Goal: Entertainment & Leisure: Consume media (video, audio)

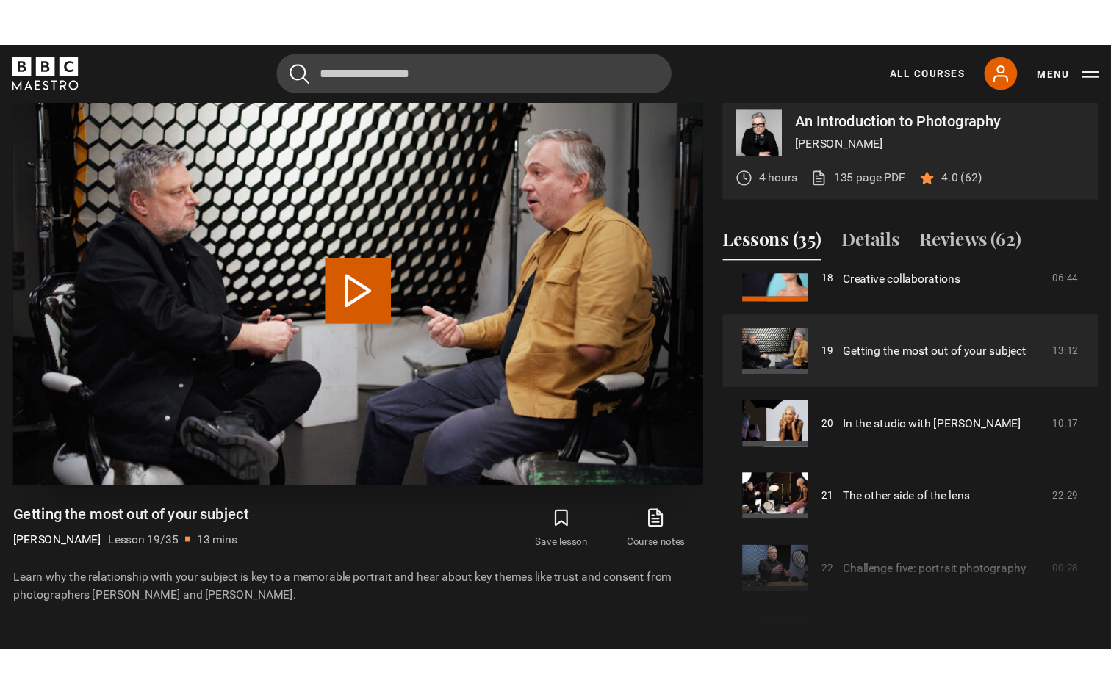
scroll to position [636, 0]
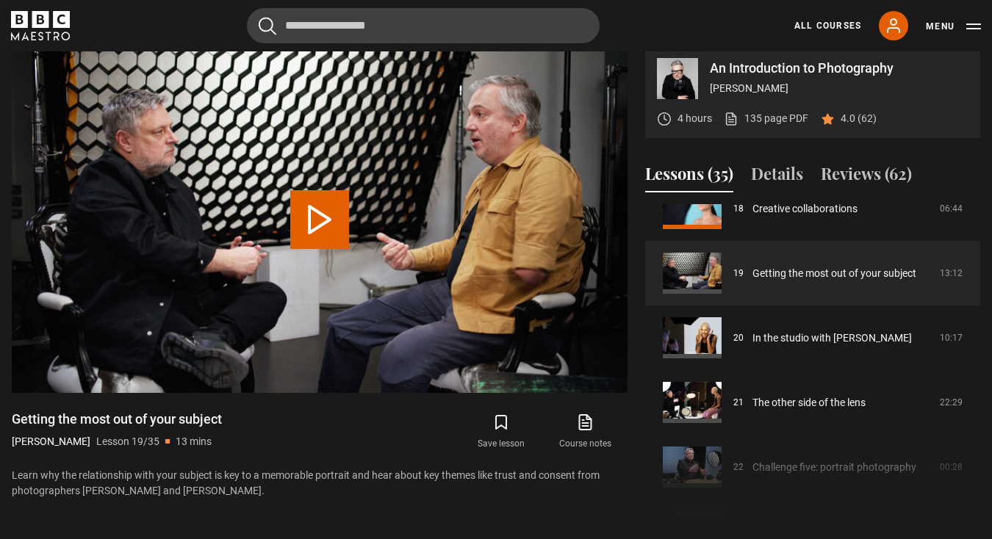
click at [590, 422] on icon at bounding box center [585, 423] width 18 height 18
click at [317, 214] on button "Play Lesson Getting the most out of your subject" at bounding box center [319, 219] width 59 height 59
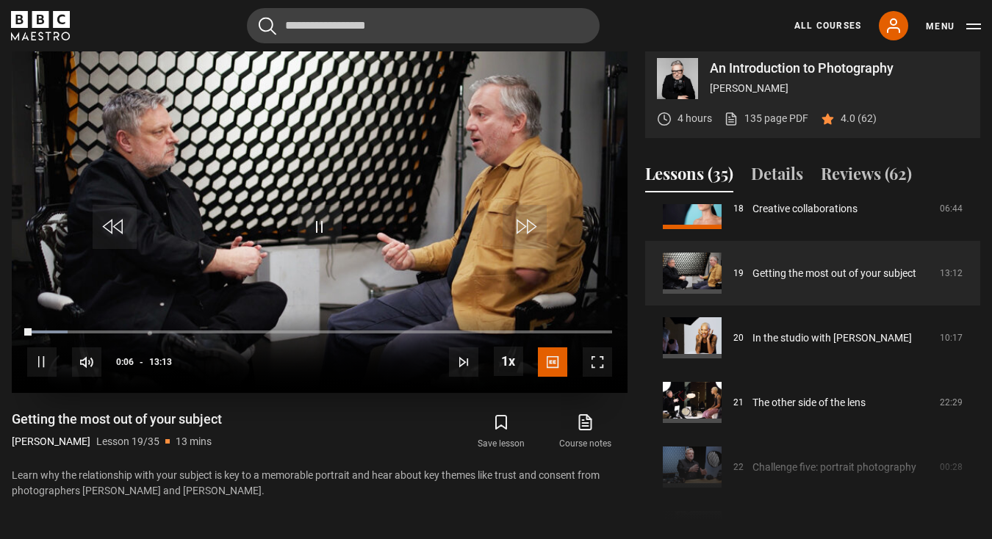
click at [600, 360] on span "Video Player" at bounding box center [597, 362] width 29 height 29
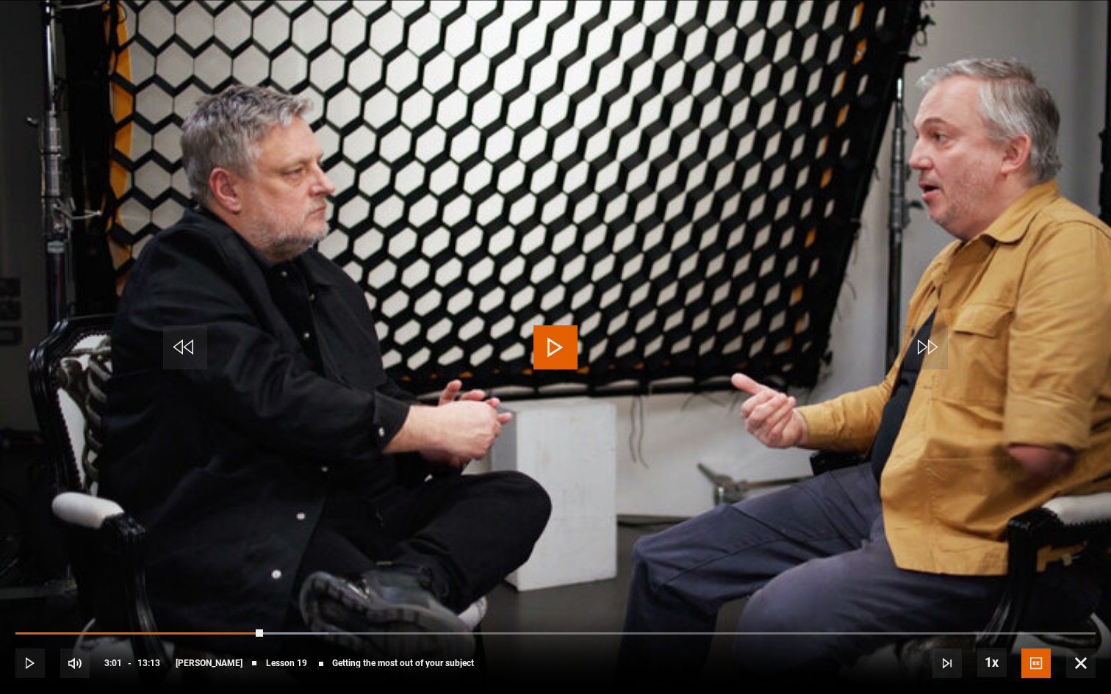
click at [991, 320] on video "Video Player" at bounding box center [555, 347] width 1111 height 694
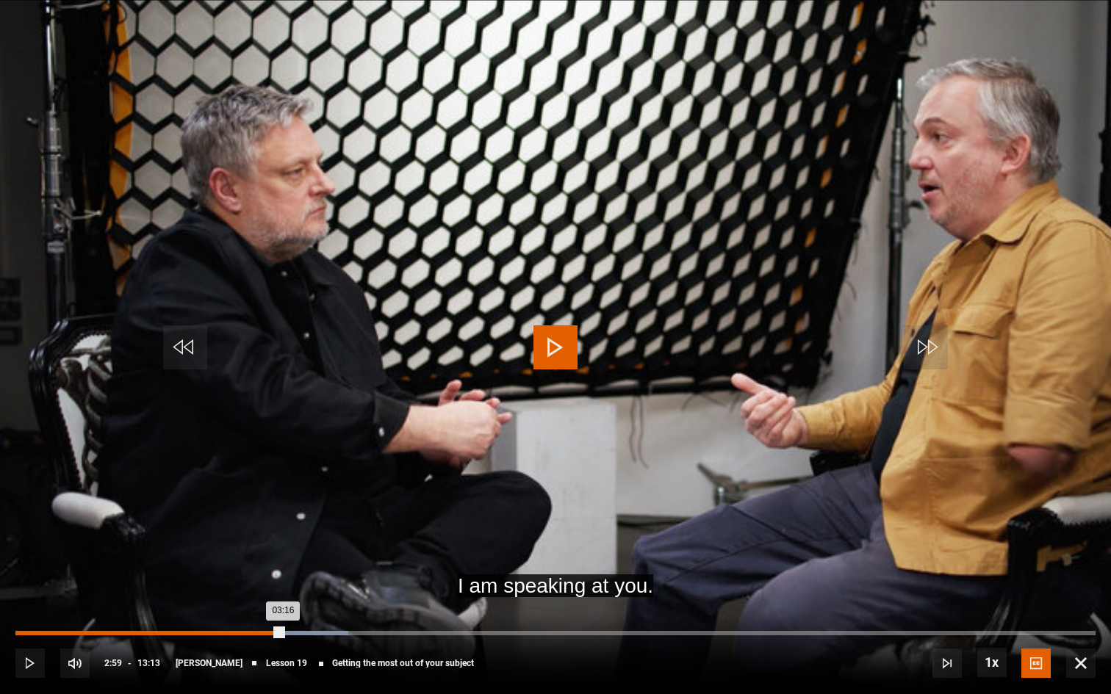
click at [259, 539] on div "Loaded : 30.84% 02:59 03:16" at bounding box center [555, 633] width 1080 height 4
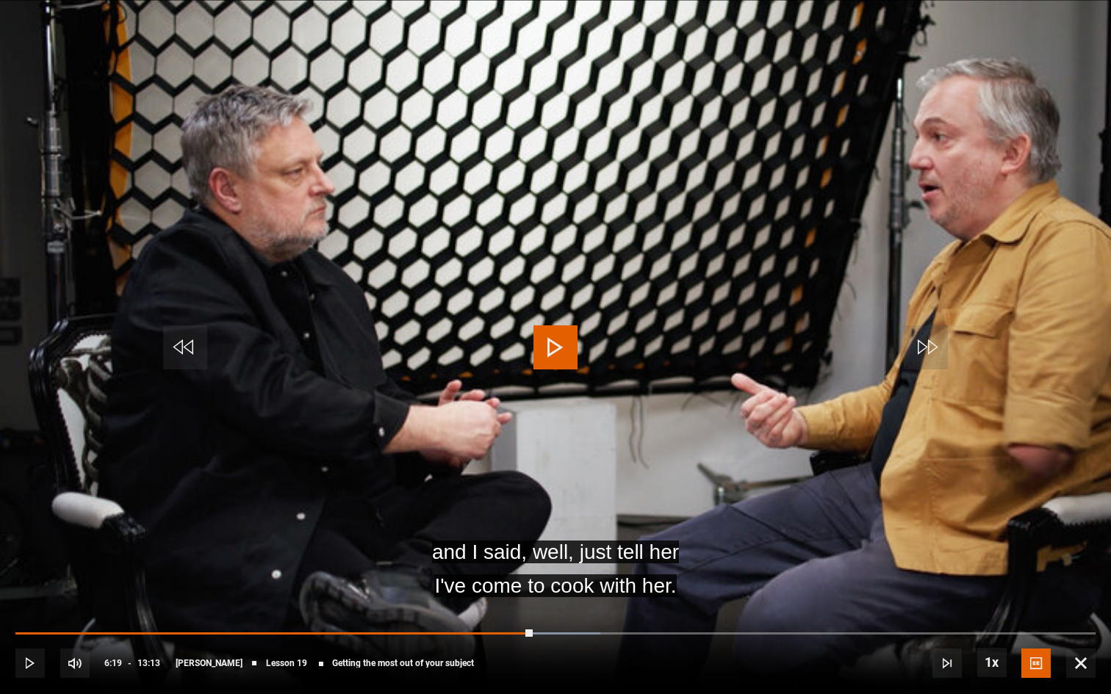
click at [553, 350] on span "Video Player" at bounding box center [555, 347] width 44 height 44
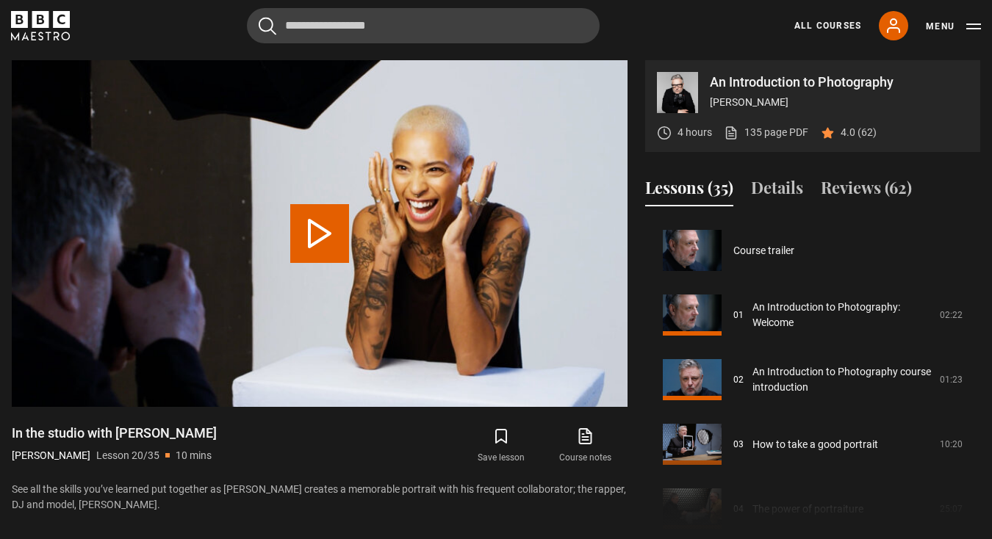
scroll to position [1228, 0]
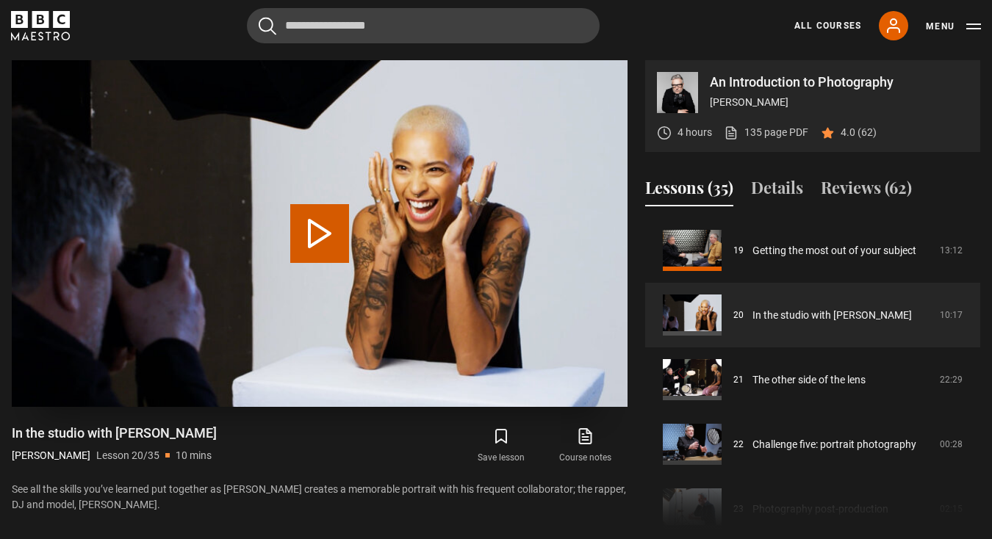
click at [318, 229] on button "Play Lesson In the studio with Rankin" at bounding box center [319, 233] width 59 height 59
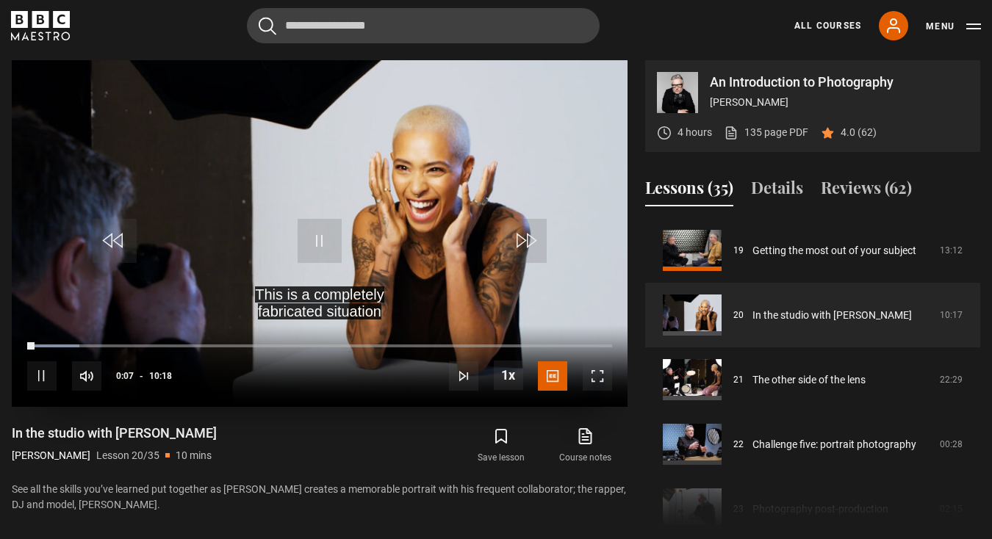
click at [599, 375] on span "Video Player" at bounding box center [597, 375] width 29 height 29
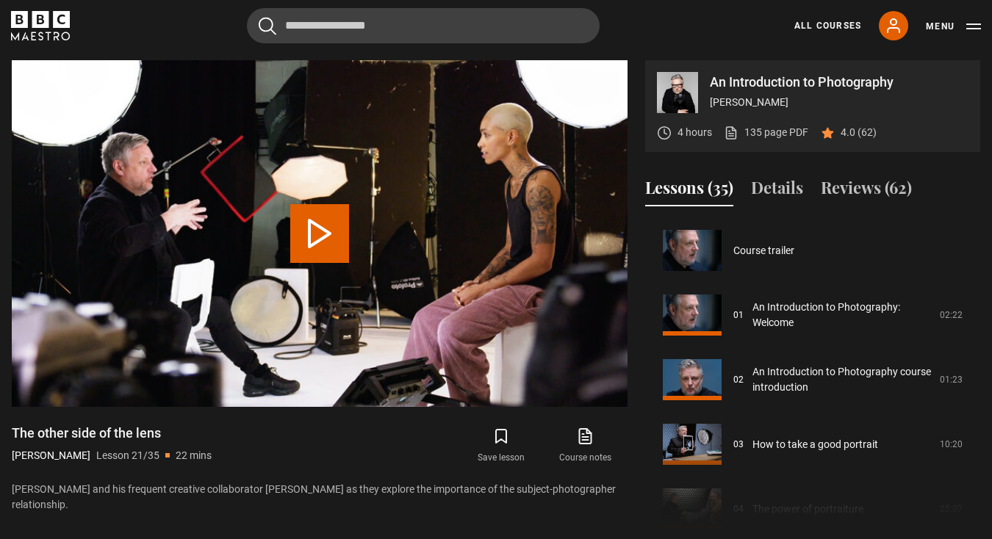
scroll to position [1293, 0]
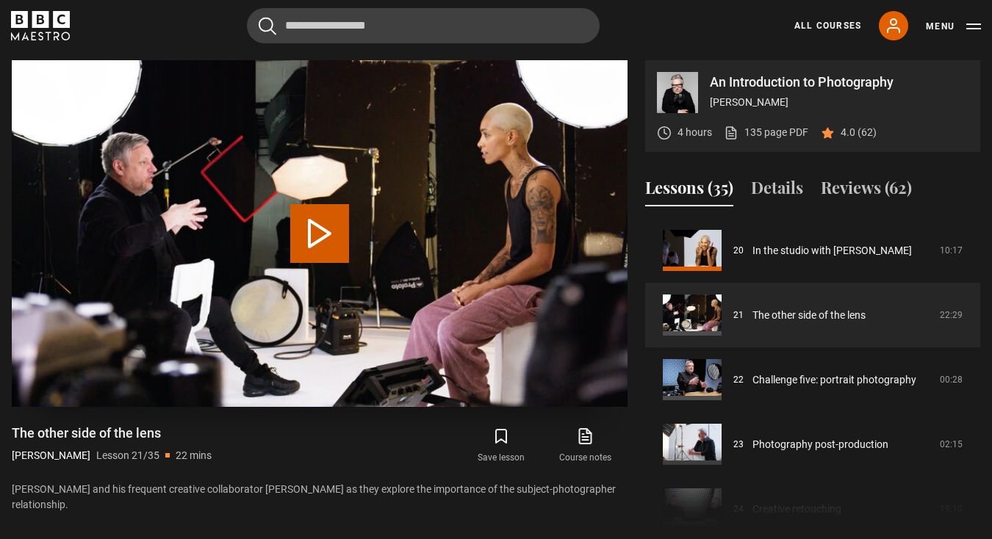
click at [316, 229] on button "Play Lesson The other side of the lens" at bounding box center [319, 233] width 59 height 59
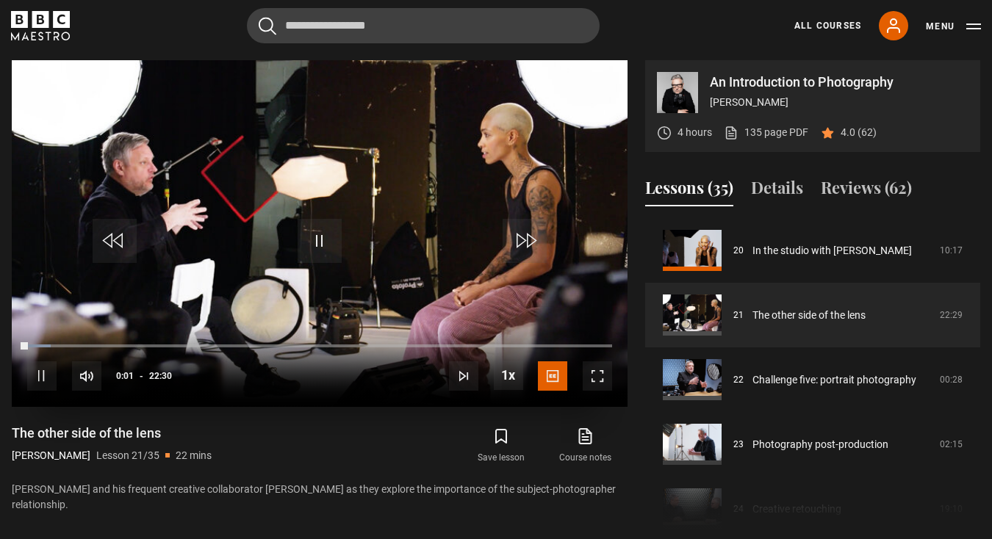
click at [596, 371] on span "Video Player" at bounding box center [597, 375] width 29 height 29
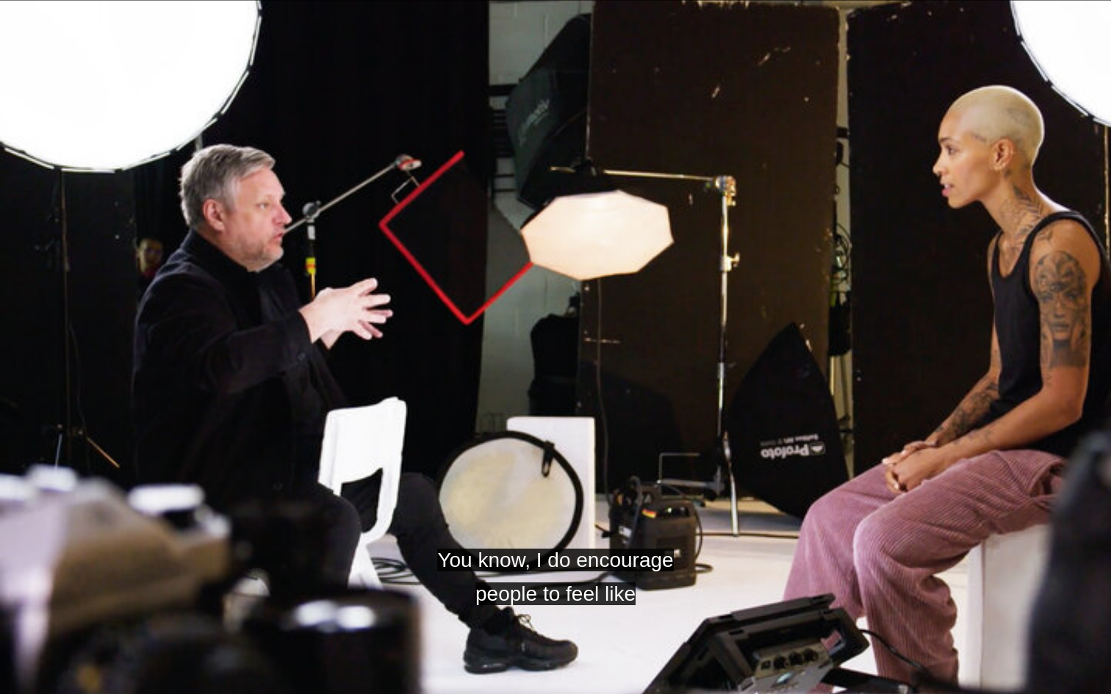
click at [991, 194] on video "Video Player" at bounding box center [555, 347] width 1111 height 694
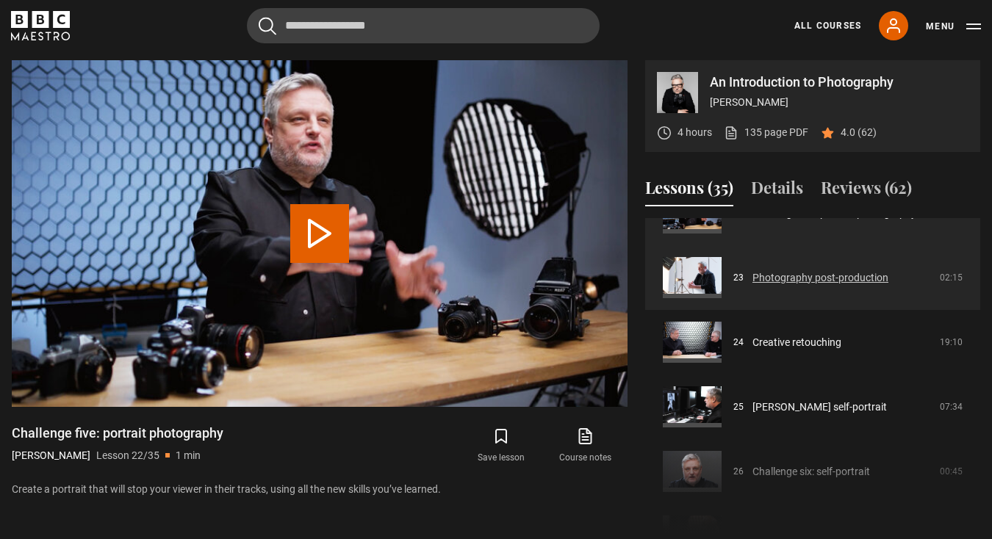
scroll to position [1464, 0]
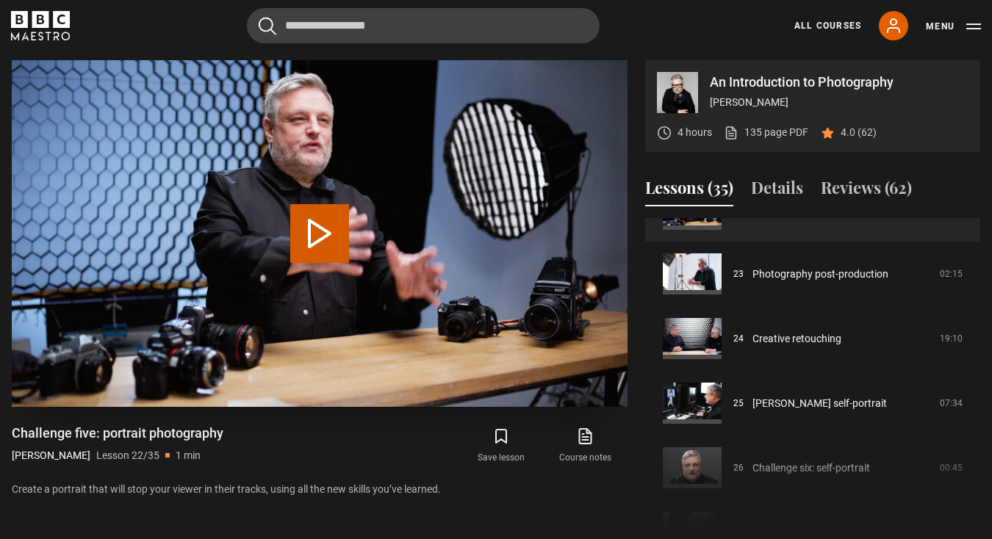
click at [318, 231] on button "Play Lesson Challenge five: portrait photography" at bounding box center [319, 233] width 59 height 59
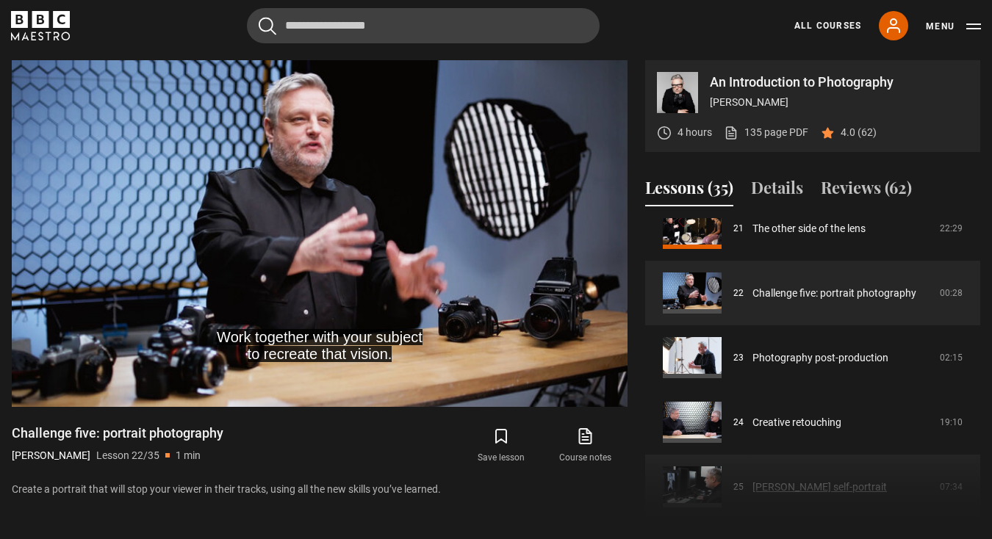
scroll to position [1362, 0]
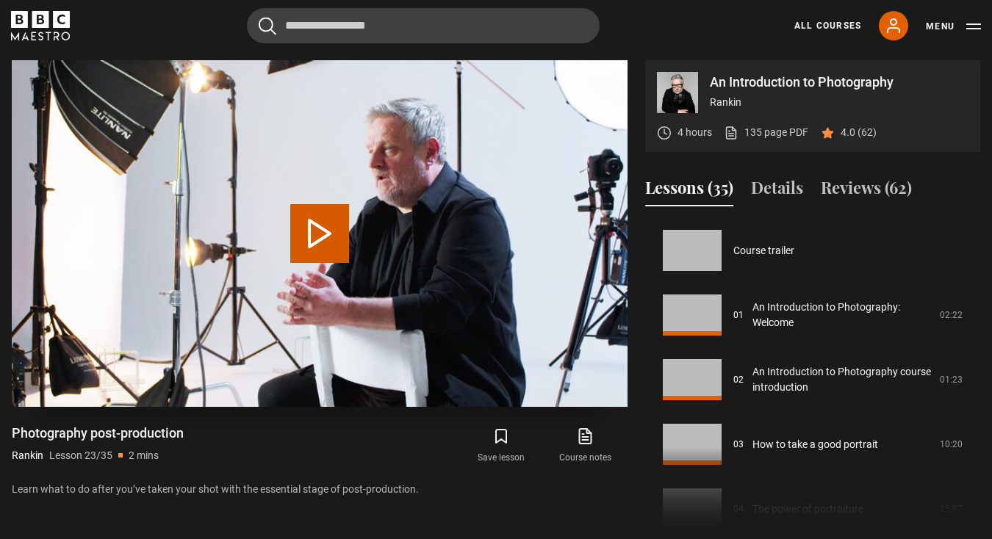
scroll to position [1422, 0]
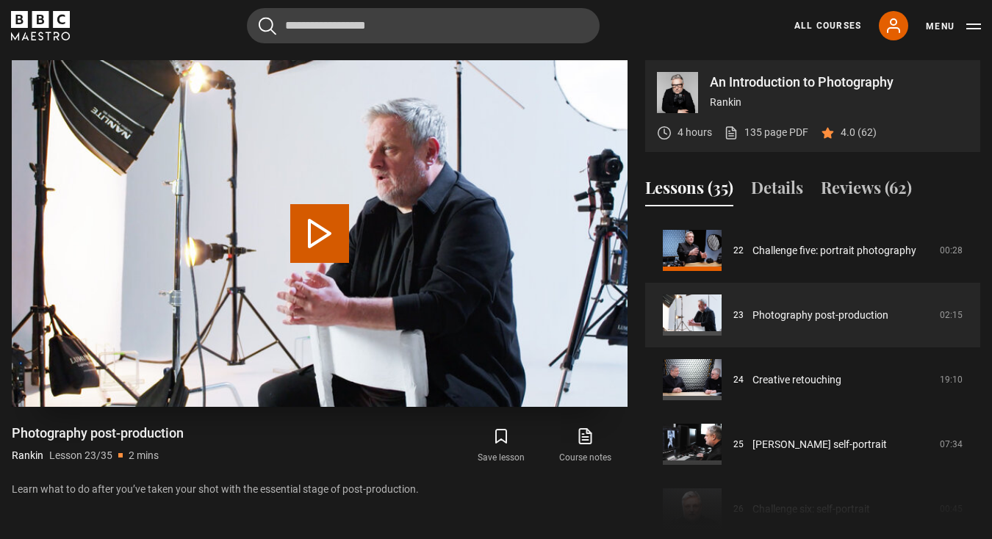
click at [319, 231] on button "Play Lesson Photography post-production" at bounding box center [319, 233] width 59 height 59
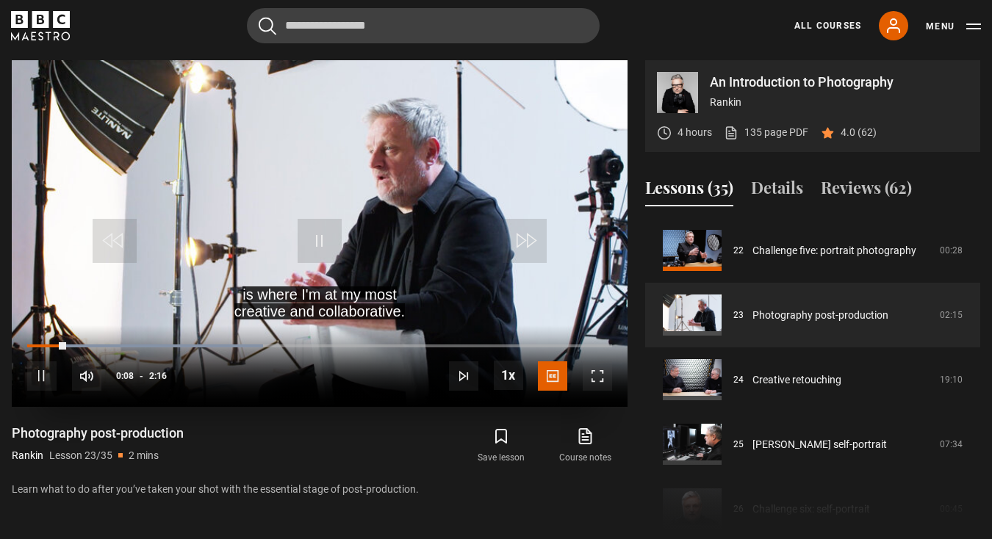
click at [596, 373] on span "Video Player" at bounding box center [597, 375] width 29 height 29
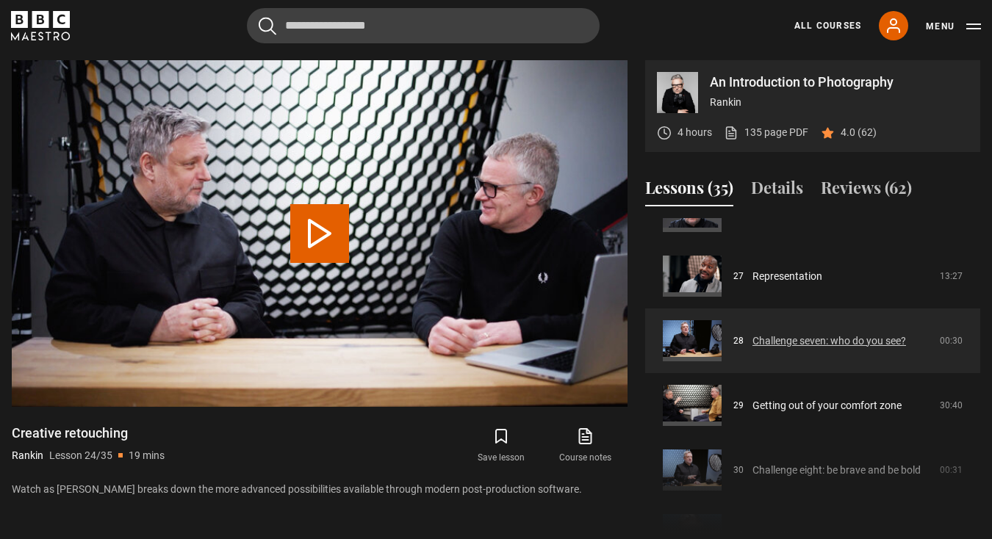
scroll to position [1725, 0]
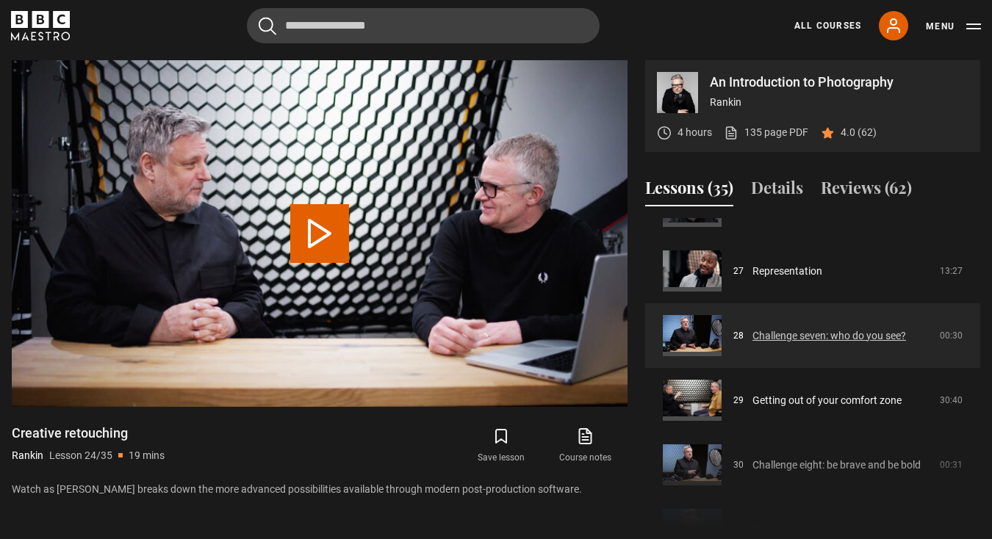
click at [878, 341] on link "Challenge seven: who do you see?" at bounding box center [829, 335] width 154 height 15
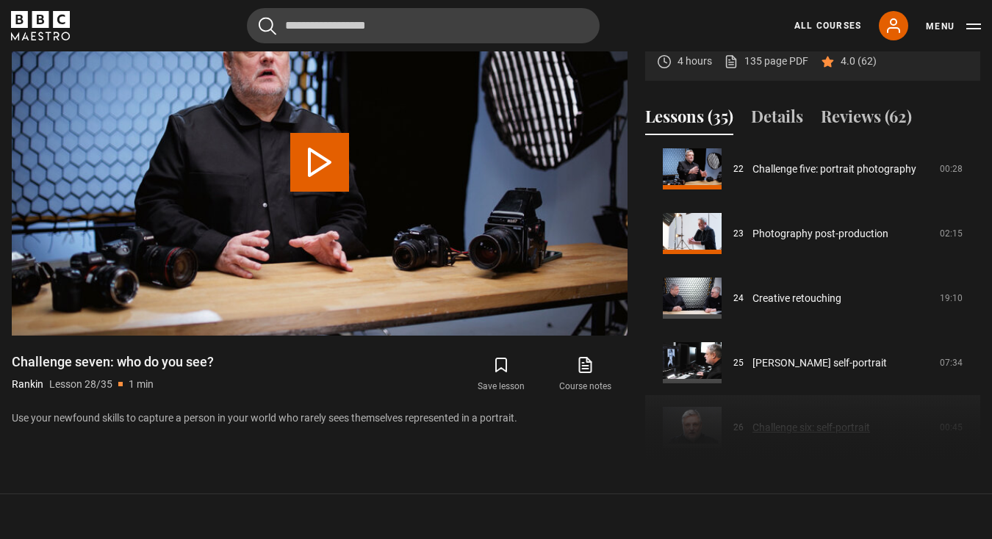
scroll to position [1432, 0]
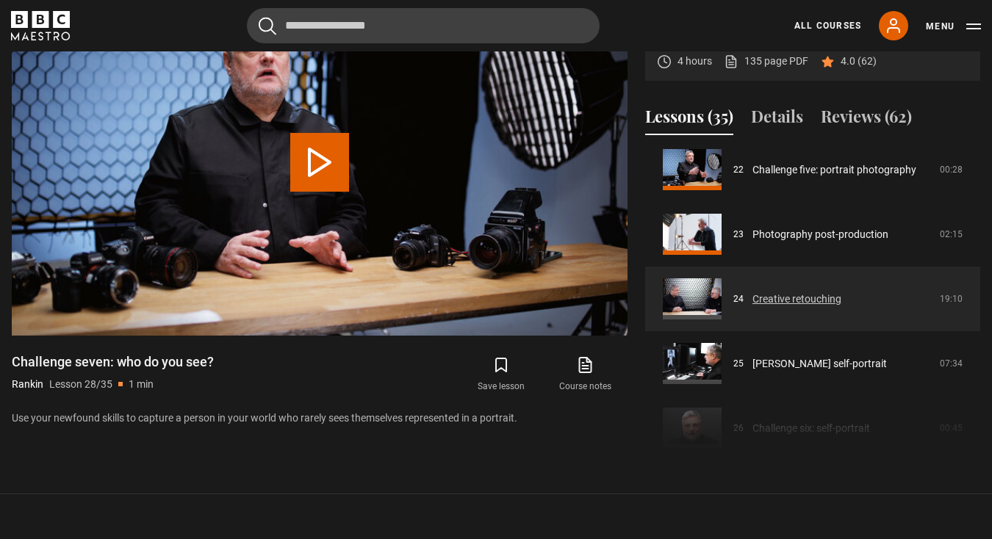
click at [823, 295] on link "Creative retouching" at bounding box center [796, 299] width 89 height 15
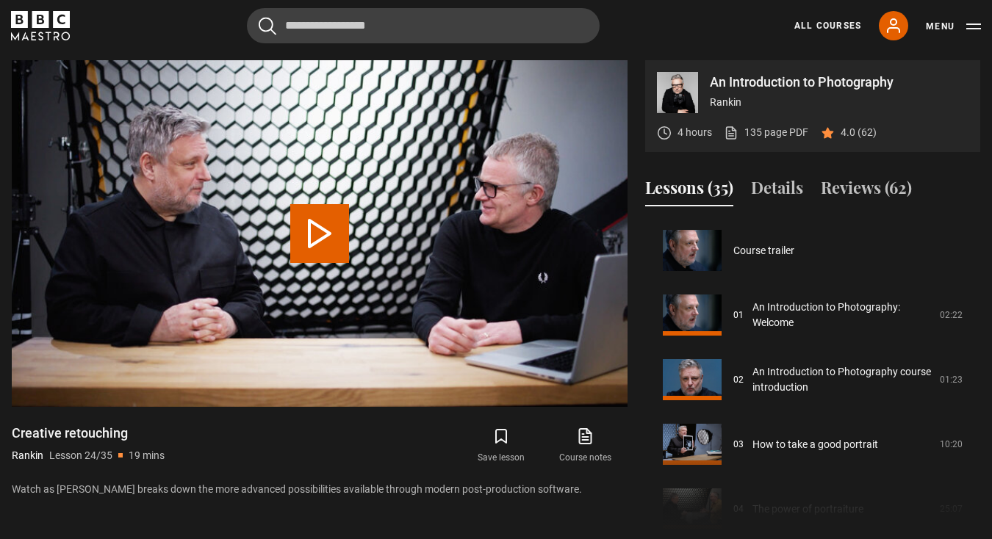
scroll to position [1487, 0]
